Goal: Register for event/course

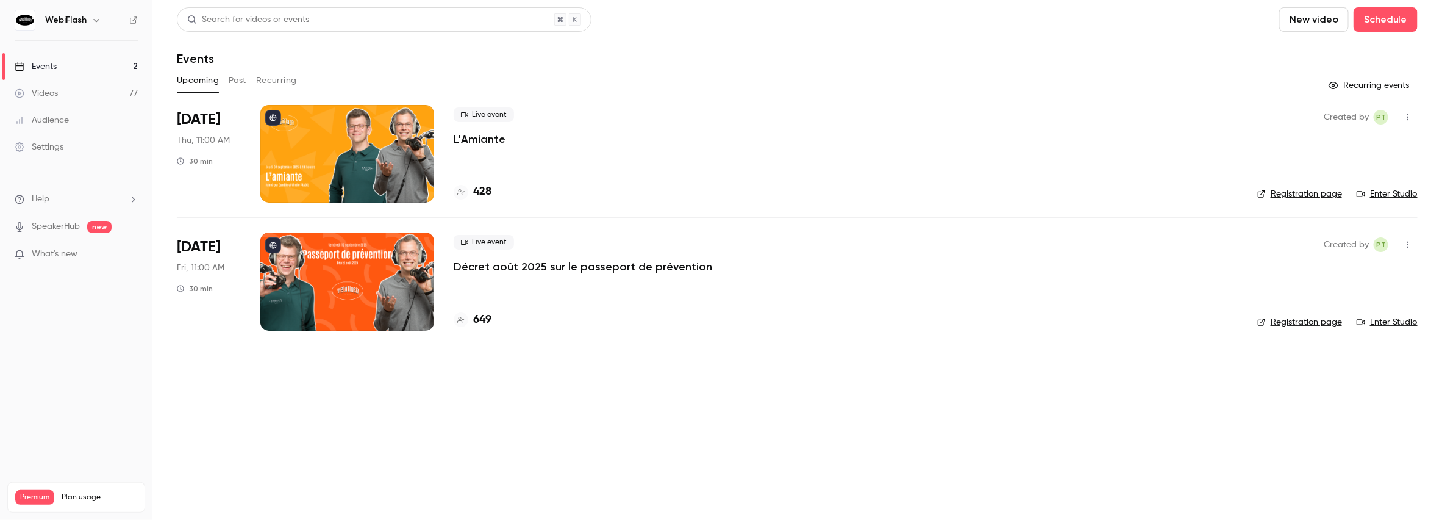
click at [500, 265] on p "Décret août 2025 sur le passeport de prévention" at bounding box center [583, 266] width 259 height 15
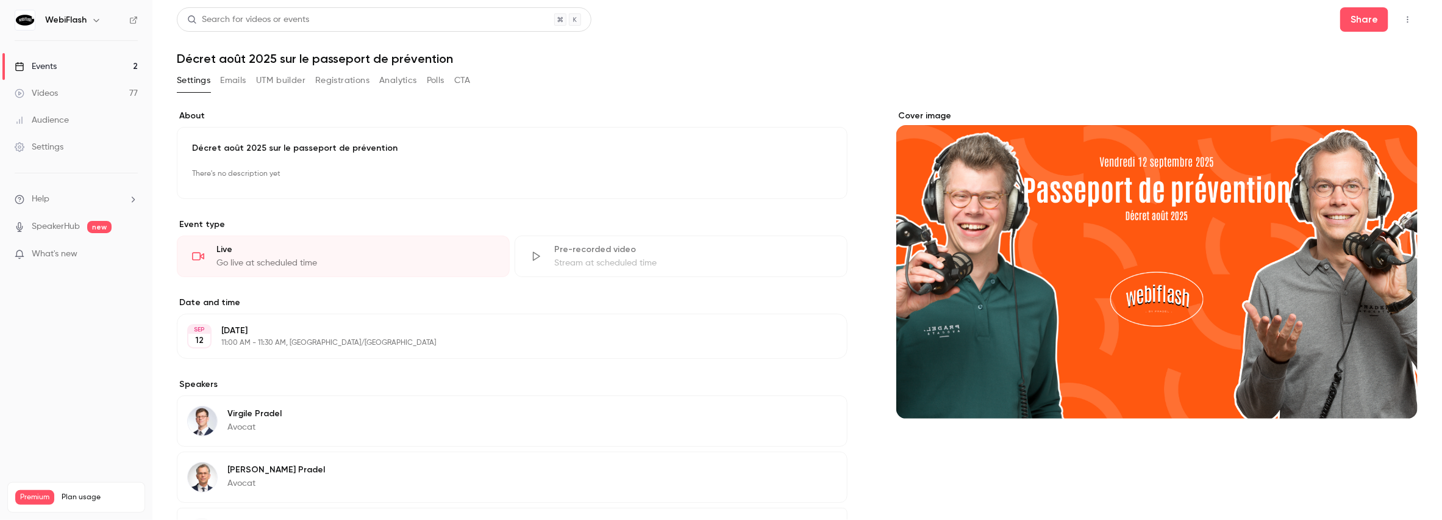
click at [335, 81] on button "Registrations" at bounding box center [342, 81] width 54 height 20
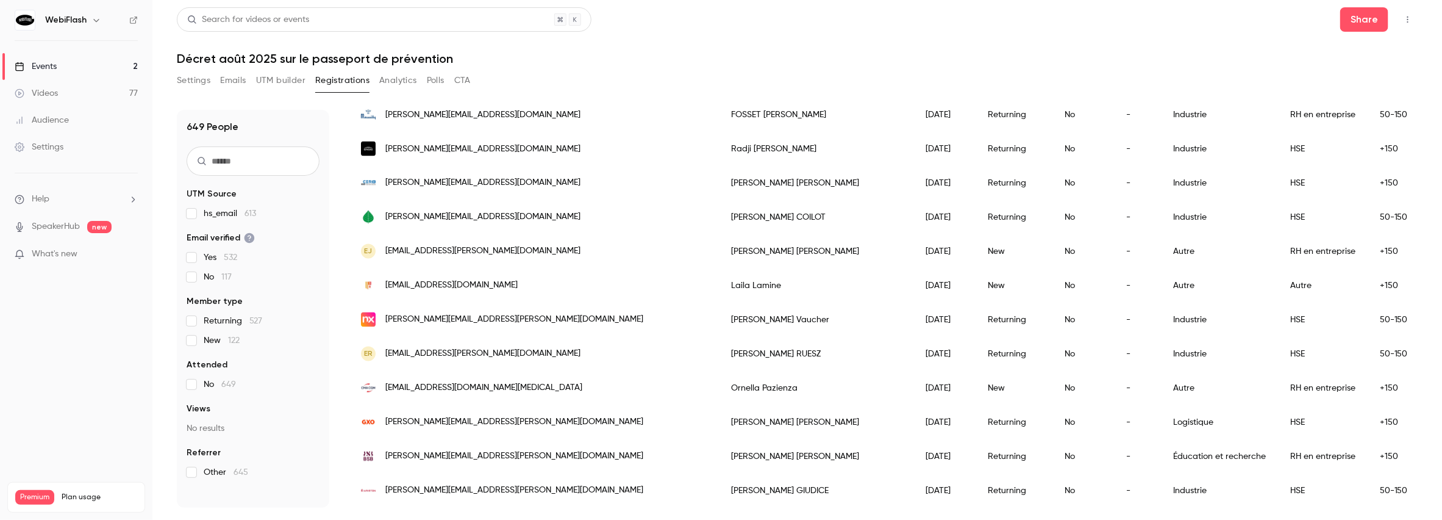
scroll to position [1434, 0]
